Goal: Download file/media

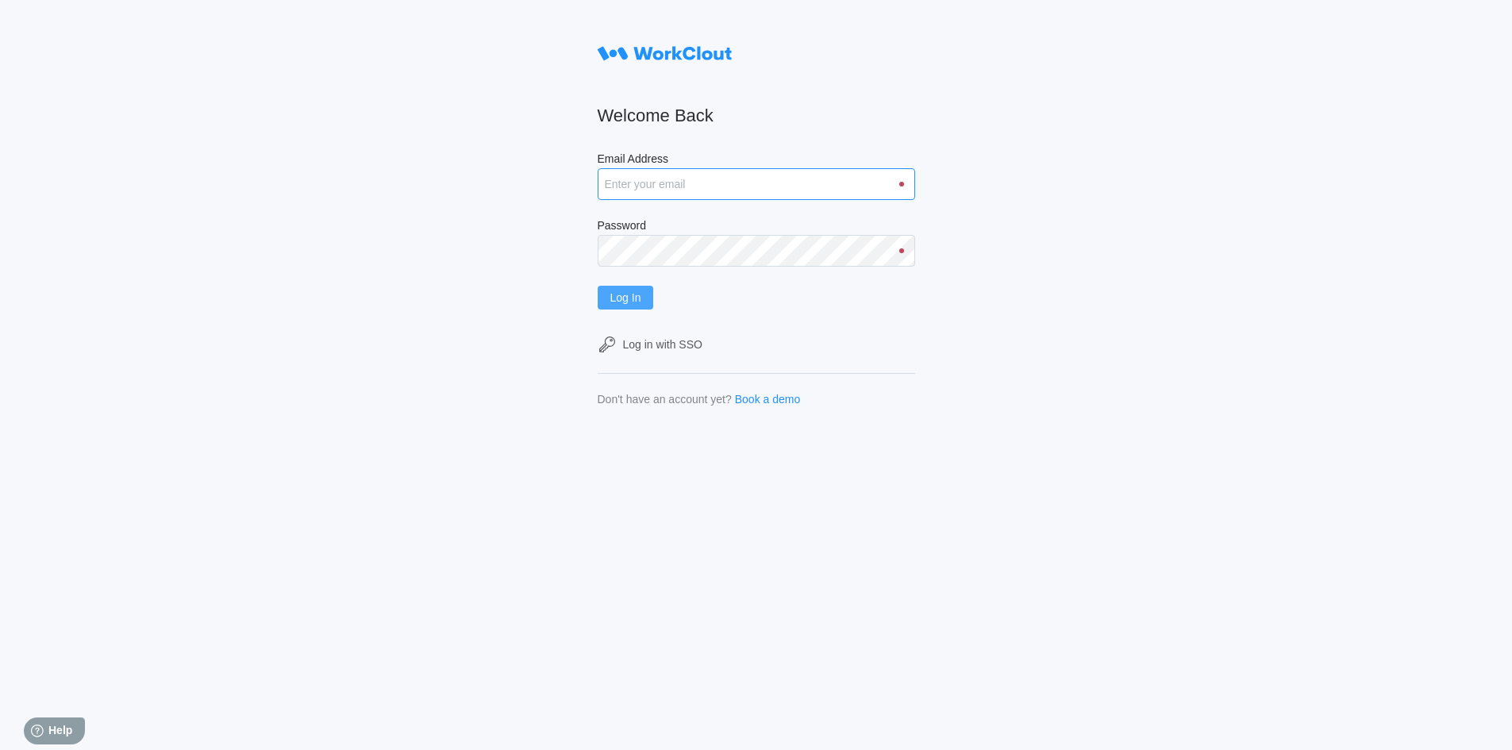
type input "[EMAIL_ADDRESS][DOMAIN_NAME]"
click at [653, 300] on button "Log In" at bounding box center [626, 298] width 56 height 24
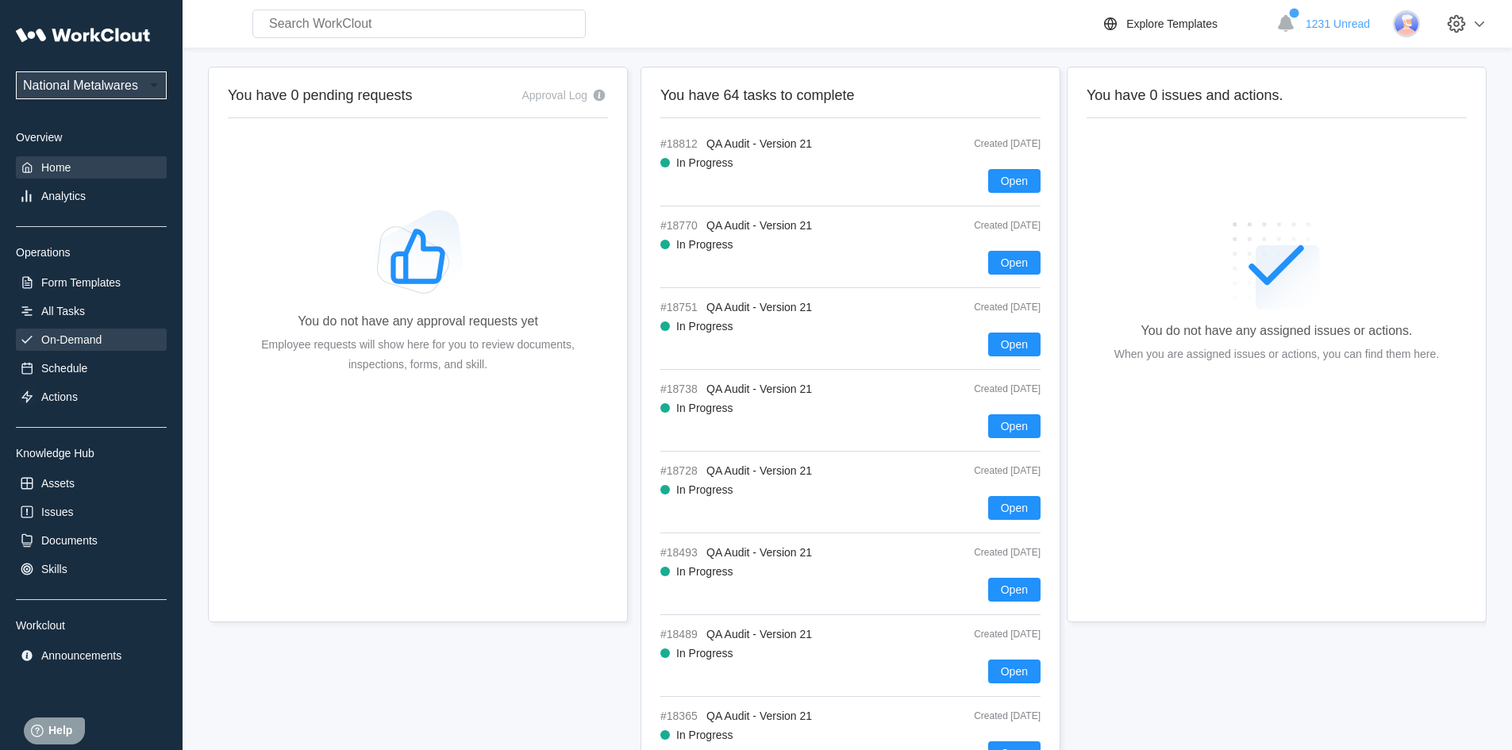
click at [85, 336] on div "On-Demand" at bounding box center [71, 339] width 60 height 13
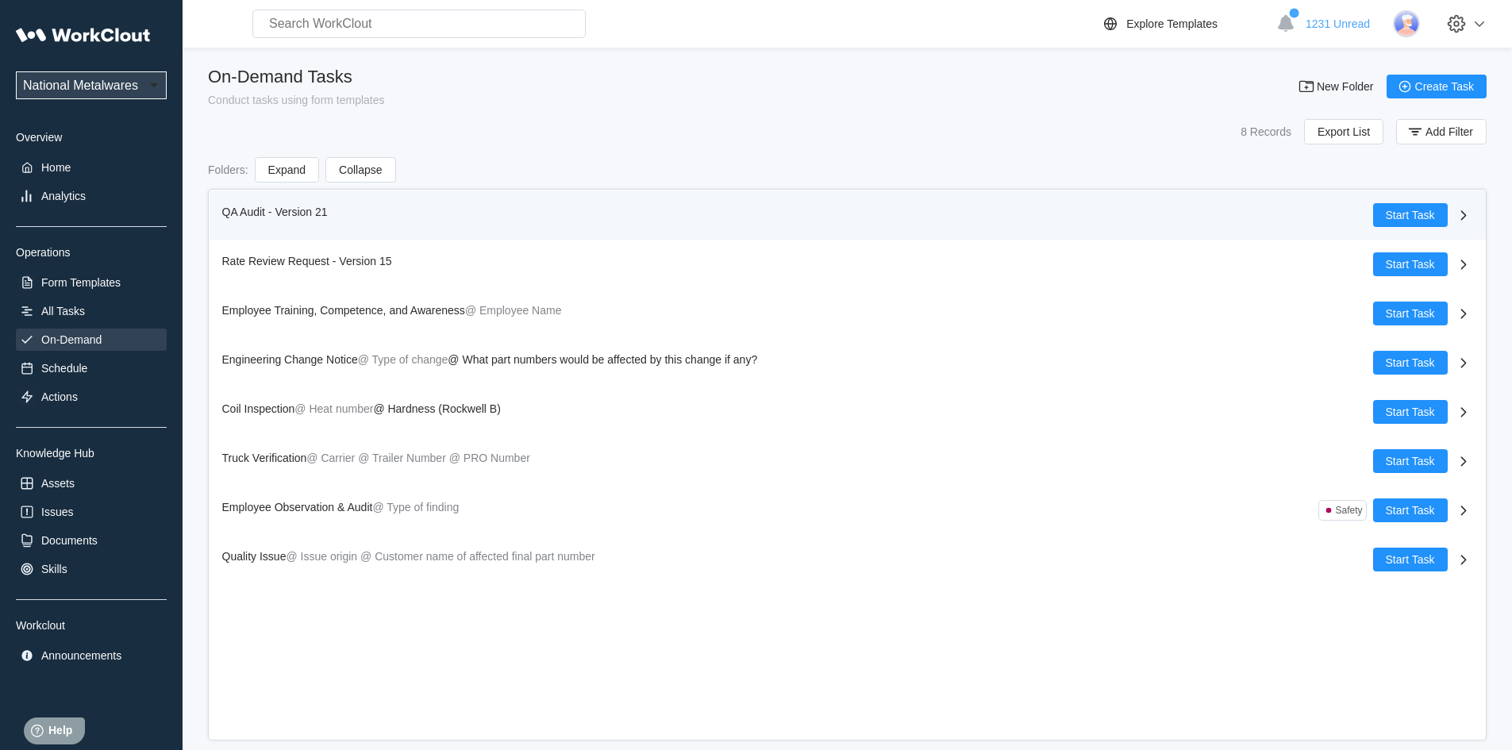
click at [237, 210] on span "QA Audit - Version 21" at bounding box center [275, 212] width 106 height 13
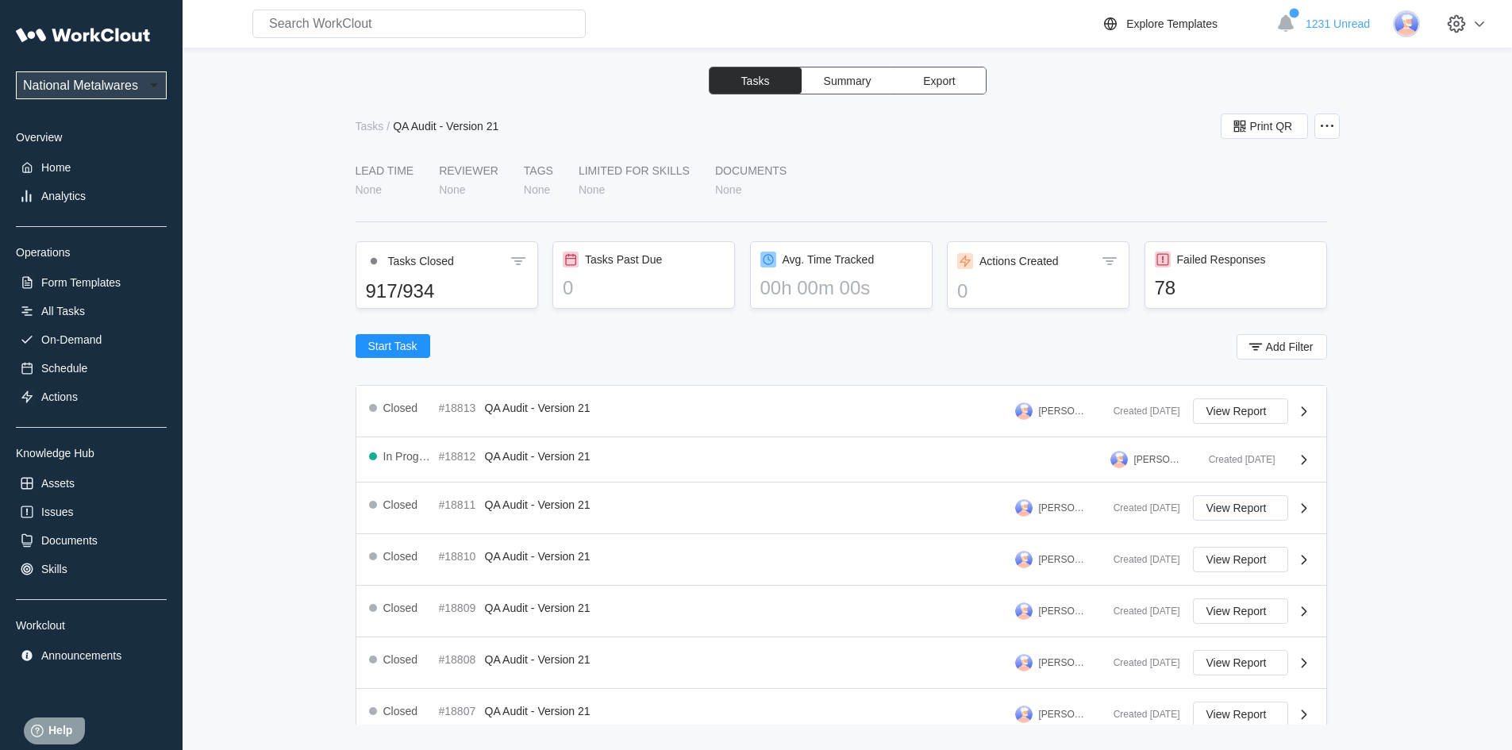
click at [950, 80] on span "Export" at bounding box center [939, 80] width 32 height 11
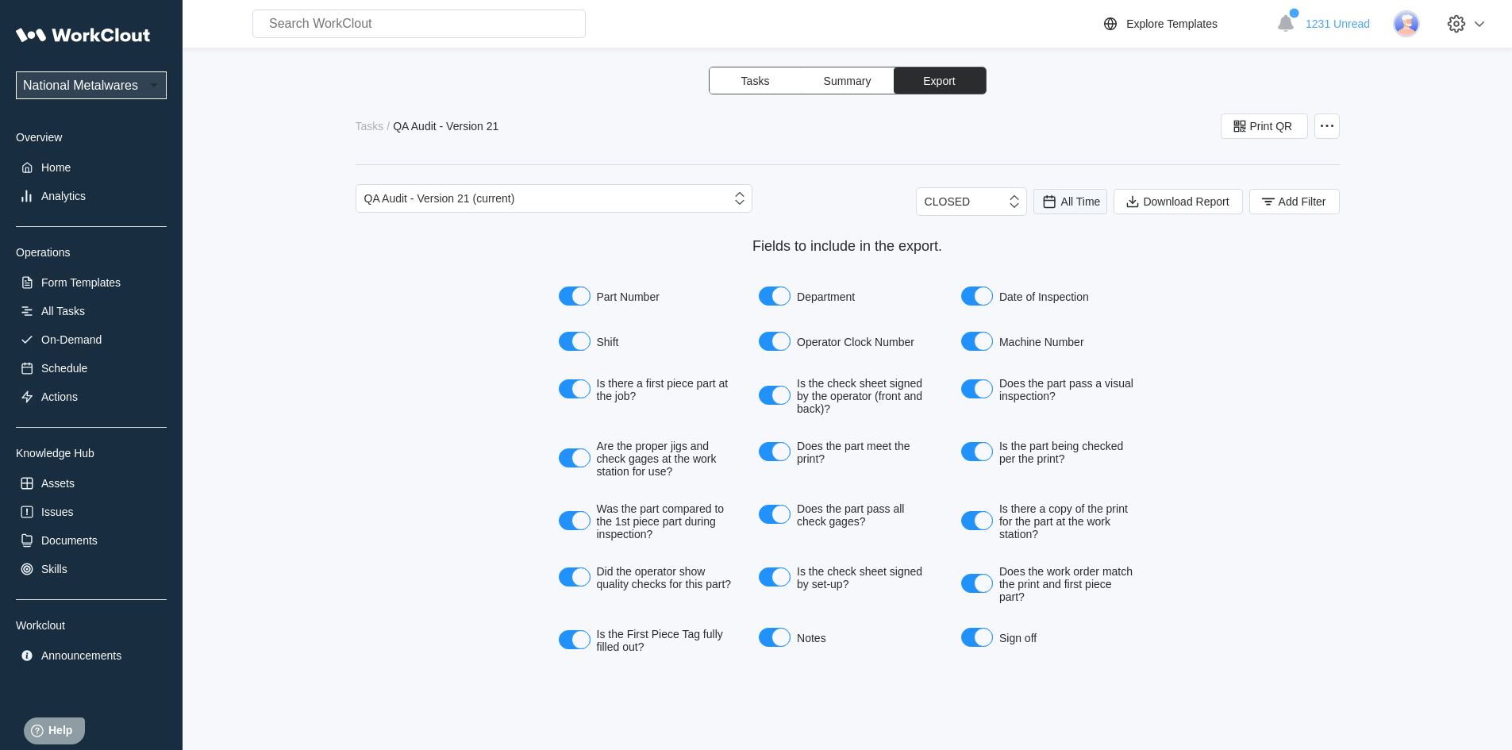
click at [1059, 198] on div "All Time" at bounding box center [1071, 201] width 60 height 17
click at [1041, 260] on div "Last day" at bounding box center [1049, 259] width 42 height 13
click at [1276, 200] on icon "button" at bounding box center [1268, 201] width 17 height 17
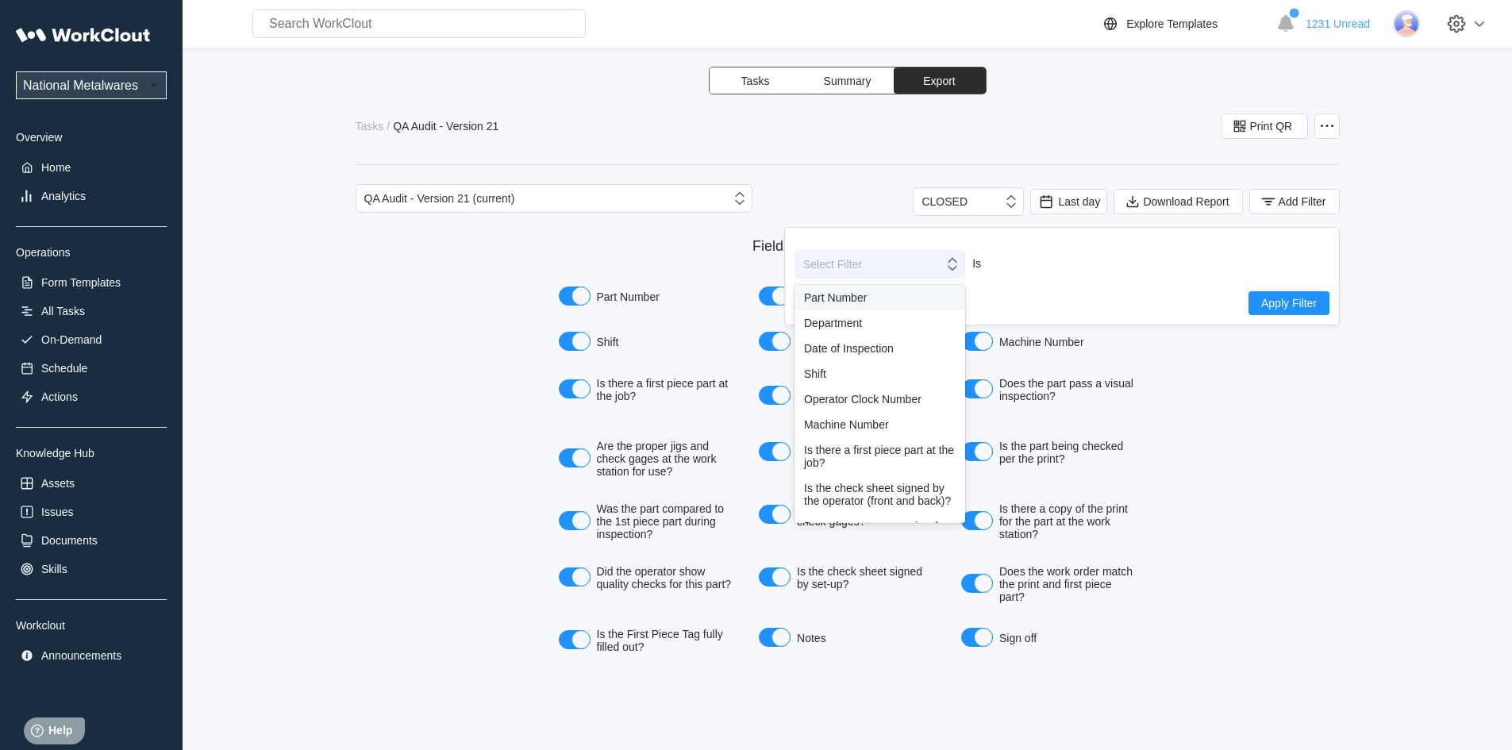
click at [953, 271] on icon at bounding box center [952, 264] width 17 height 17
click at [828, 377] on div "Shift" at bounding box center [880, 374] width 152 height 13
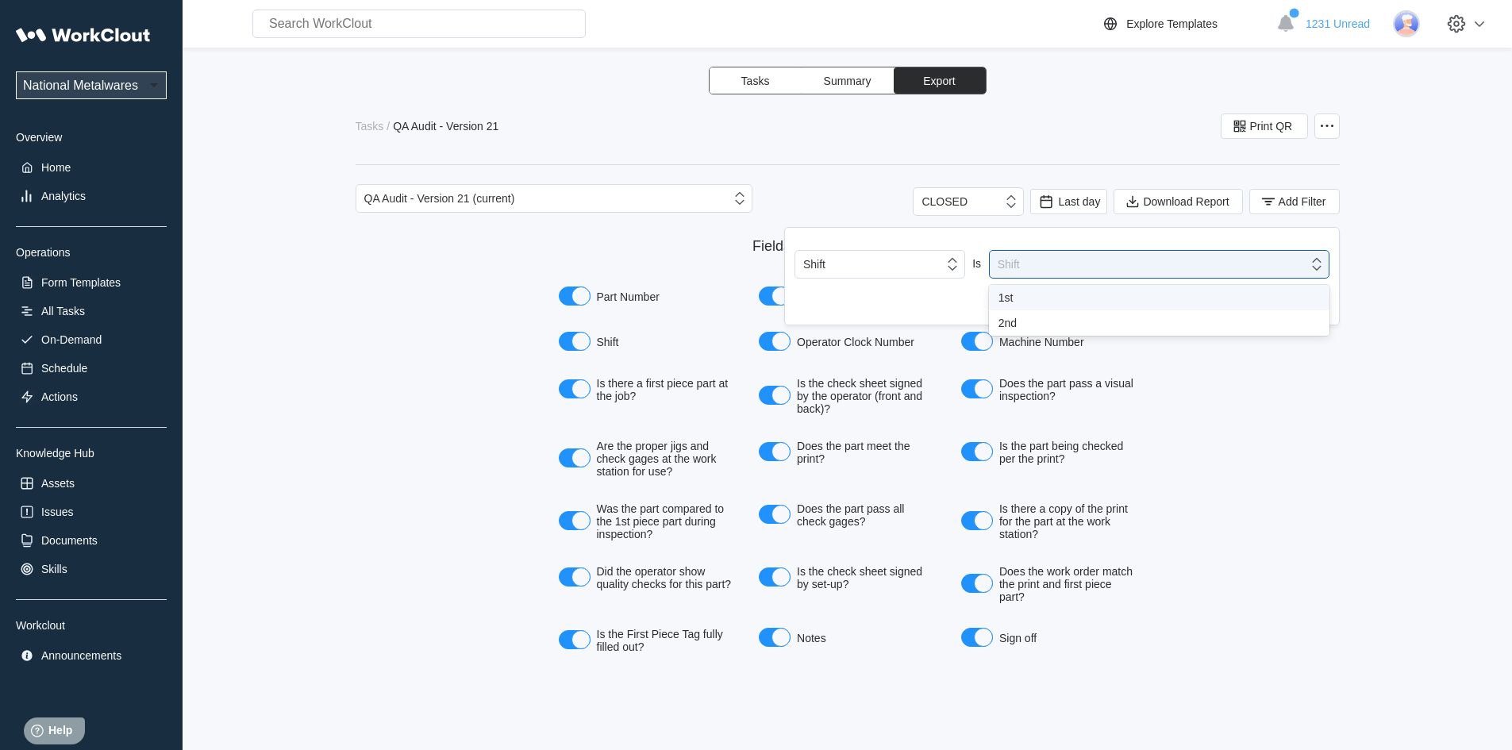
drag, startPoint x: 1315, startPoint y: 264, endPoint x: 997, endPoint y: 317, distance: 322.6
click at [1315, 264] on icon at bounding box center [1316, 264] width 17 height 17
click at [1011, 298] on div "1st" at bounding box center [1159, 297] width 321 height 13
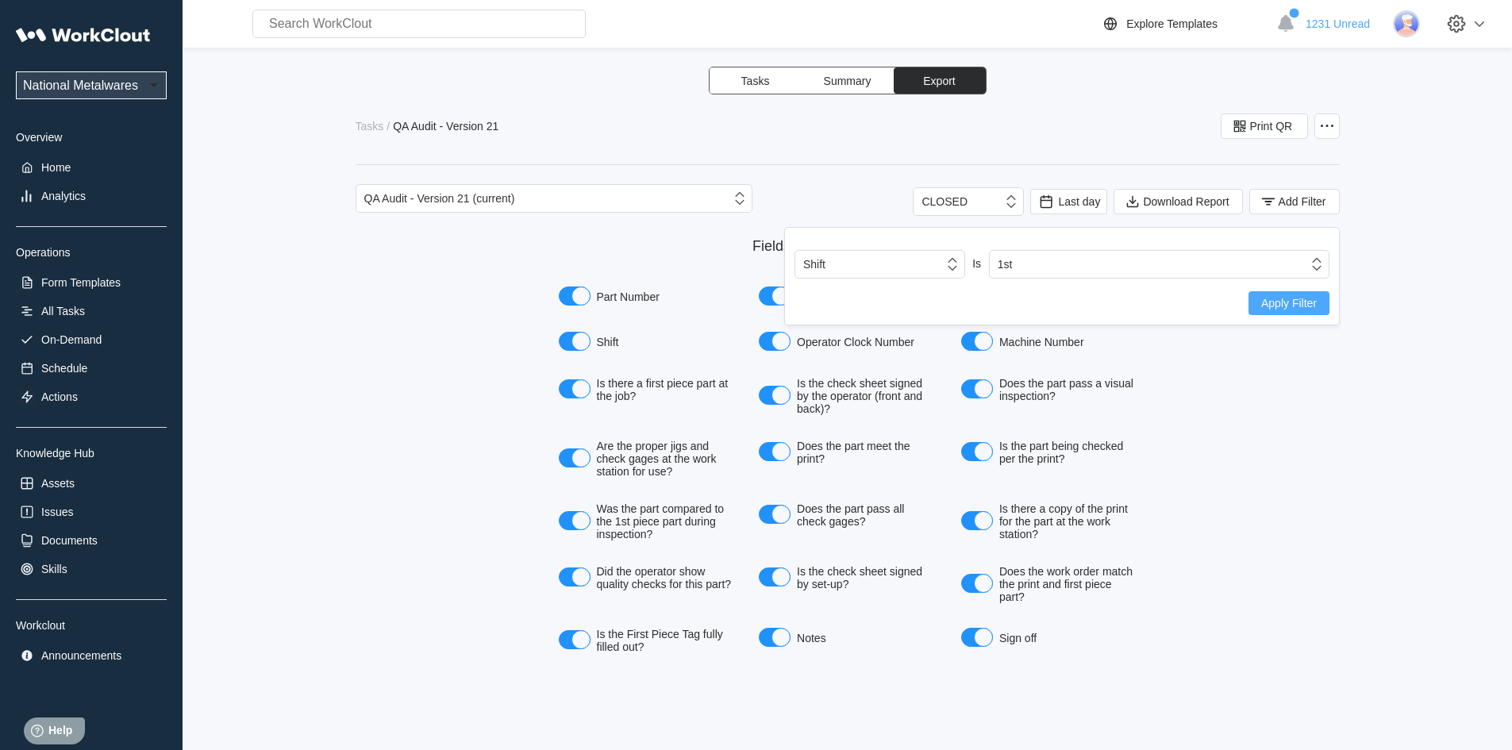
click at [1295, 298] on span "Apply Filter" at bounding box center [1289, 303] width 56 height 11
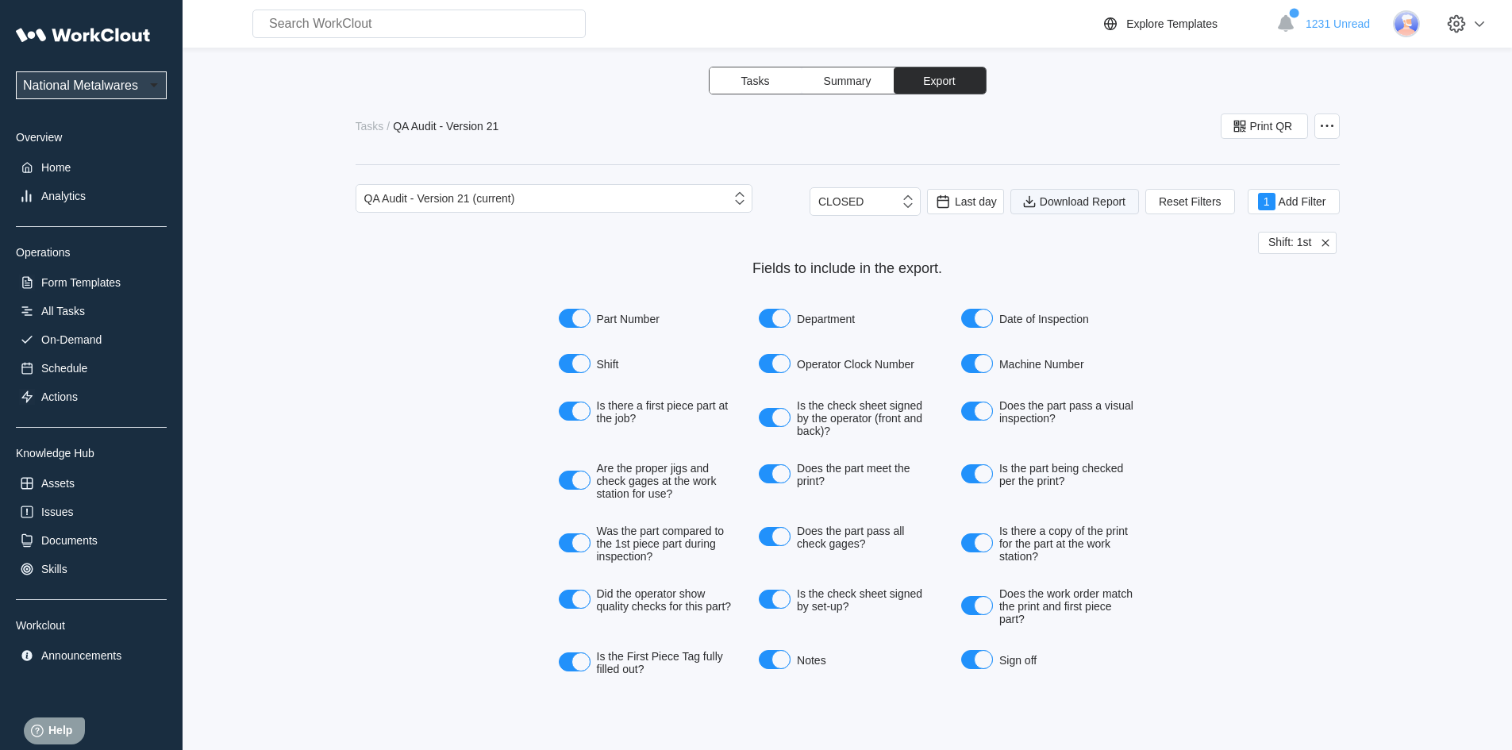
click at [1068, 202] on span "Download Report" at bounding box center [1083, 201] width 86 height 11
